Goal: Find specific page/section: Find specific page/section

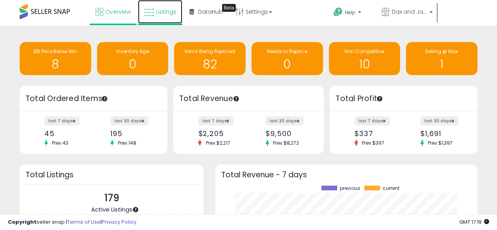
click at [166, 13] on span "Listings" at bounding box center [166, 12] width 20 height 8
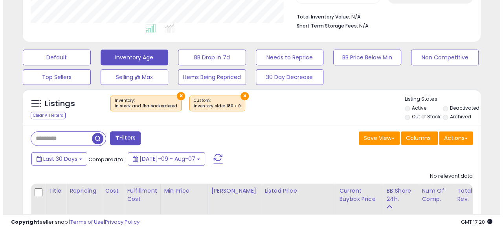
scroll to position [200, 0]
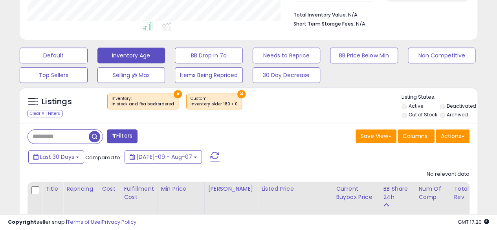
click at [237, 90] on button "×" at bounding box center [241, 94] width 8 height 8
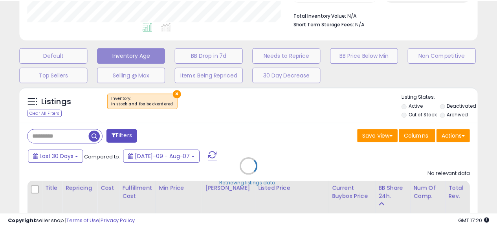
scroll to position [161, 268]
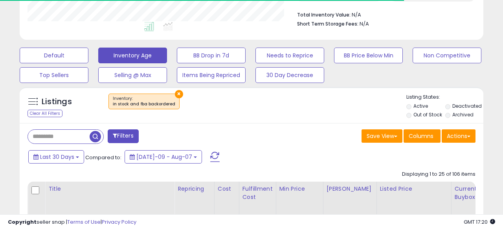
click at [174, 92] on button "×" at bounding box center [178, 94] width 8 height 8
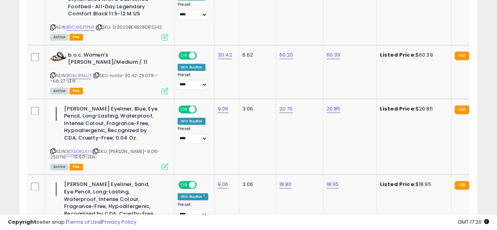
scroll to position [378, 0]
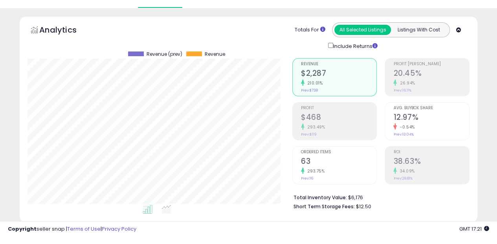
scroll to position [0, 0]
